Goal: Use online tool/utility: Utilize a website feature to perform a specific function

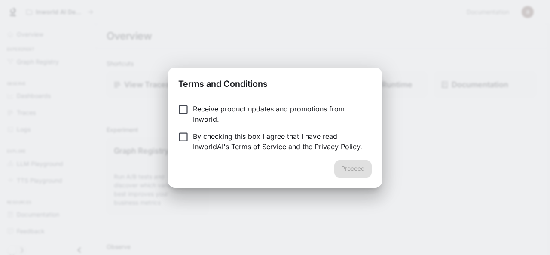
click at [251, 112] on p "Receive product updates and promotions from Inworld." at bounding box center [279, 114] width 172 height 21
click at [204, 134] on p "By checking this box I agree that I have read InworldAI's Terms of Service and …" at bounding box center [279, 141] width 172 height 21
click at [360, 173] on button "Proceed" at bounding box center [352, 168] width 37 height 17
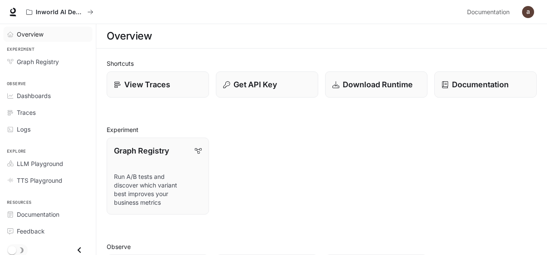
click at [42, 37] on span "Overview" at bounding box center [30, 34] width 27 height 9
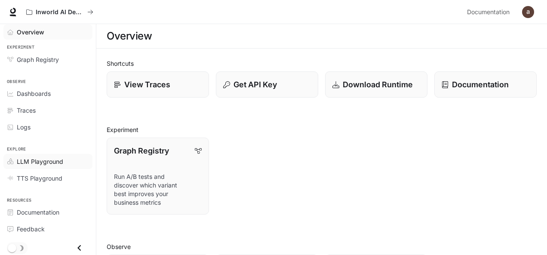
click at [58, 162] on span "LLM Playground" at bounding box center [40, 161] width 46 height 9
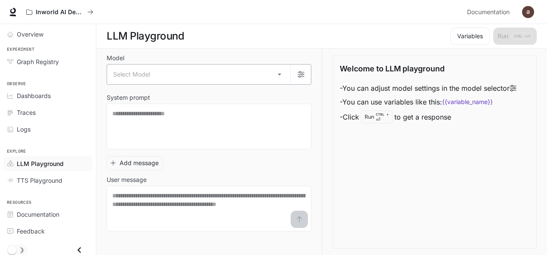
click at [223, 80] on body "Skip to main content Inworld AI Demos Documentation Documentation Portal Overvi…" at bounding box center [273, 127] width 547 height 255
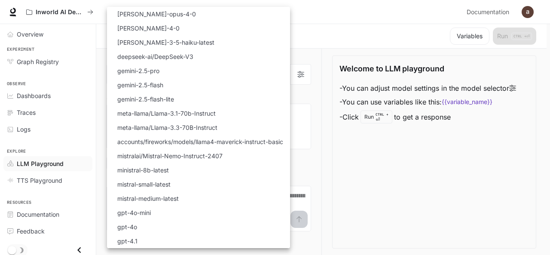
click at [205, 99] on li "gemini-2.5-flash-lite" at bounding box center [198, 99] width 183 height 14
type input "**********"
